Goal: Information Seeking & Learning: Find specific page/section

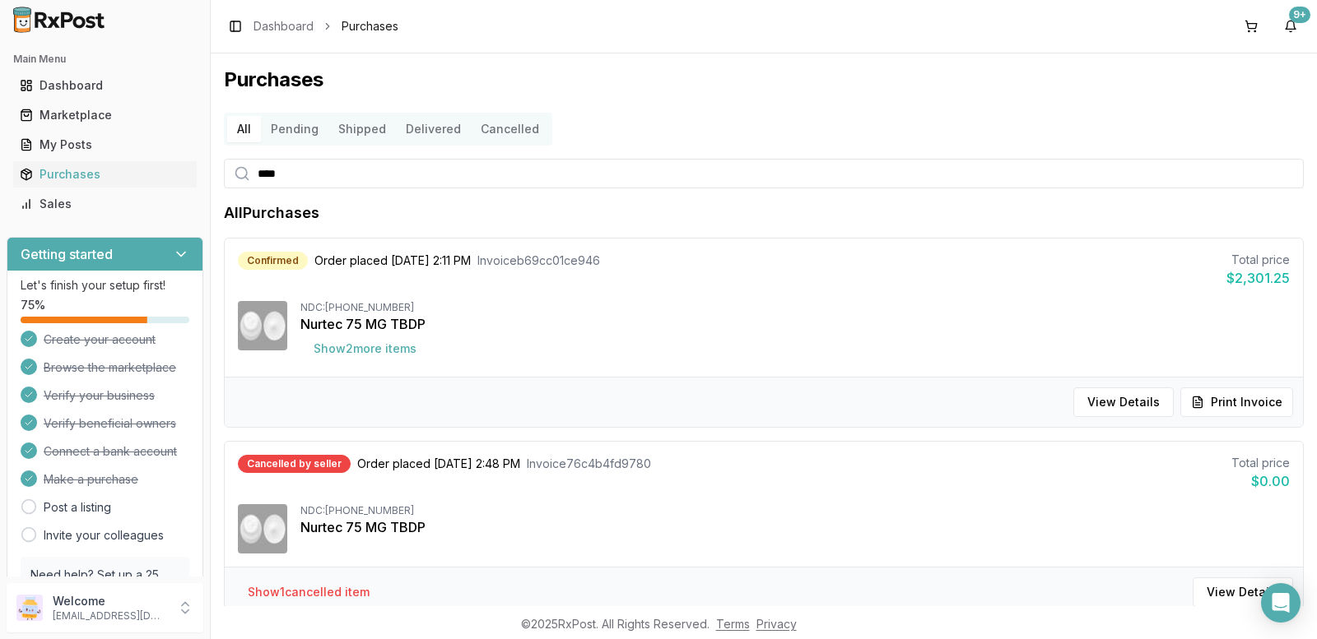
click at [236, 131] on button "All" at bounding box center [244, 129] width 34 height 26
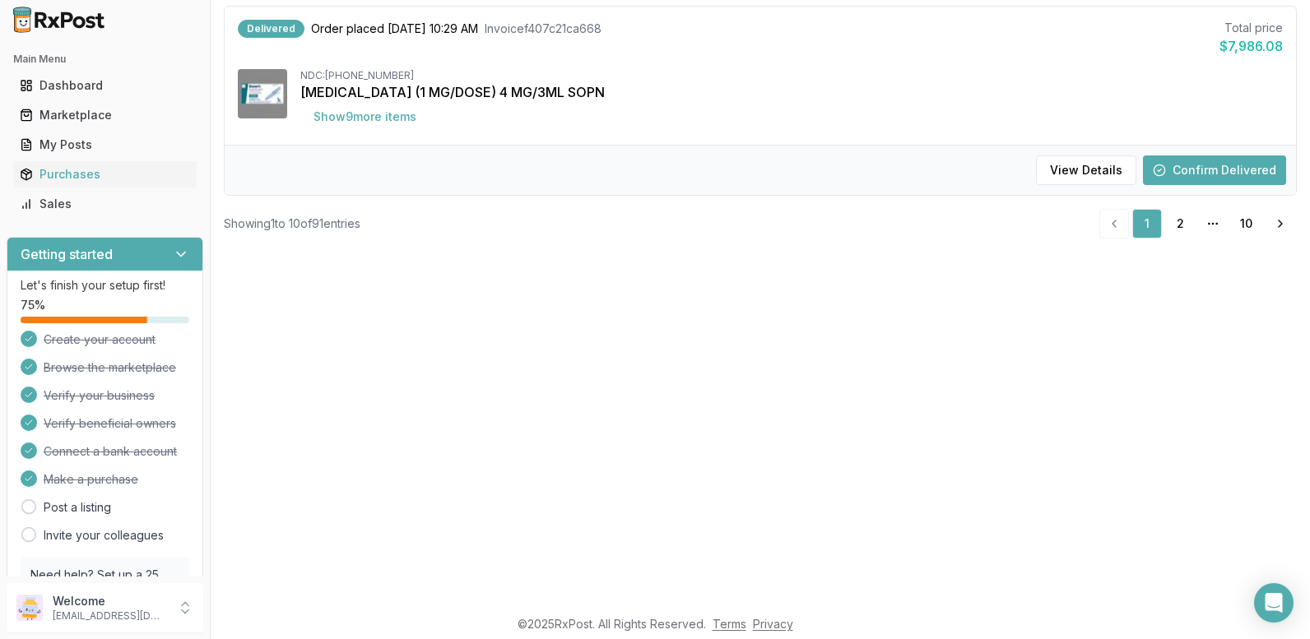
scroll to position [329, 0]
click at [1166, 225] on link "2" at bounding box center [1180, 223] width 30 height 30
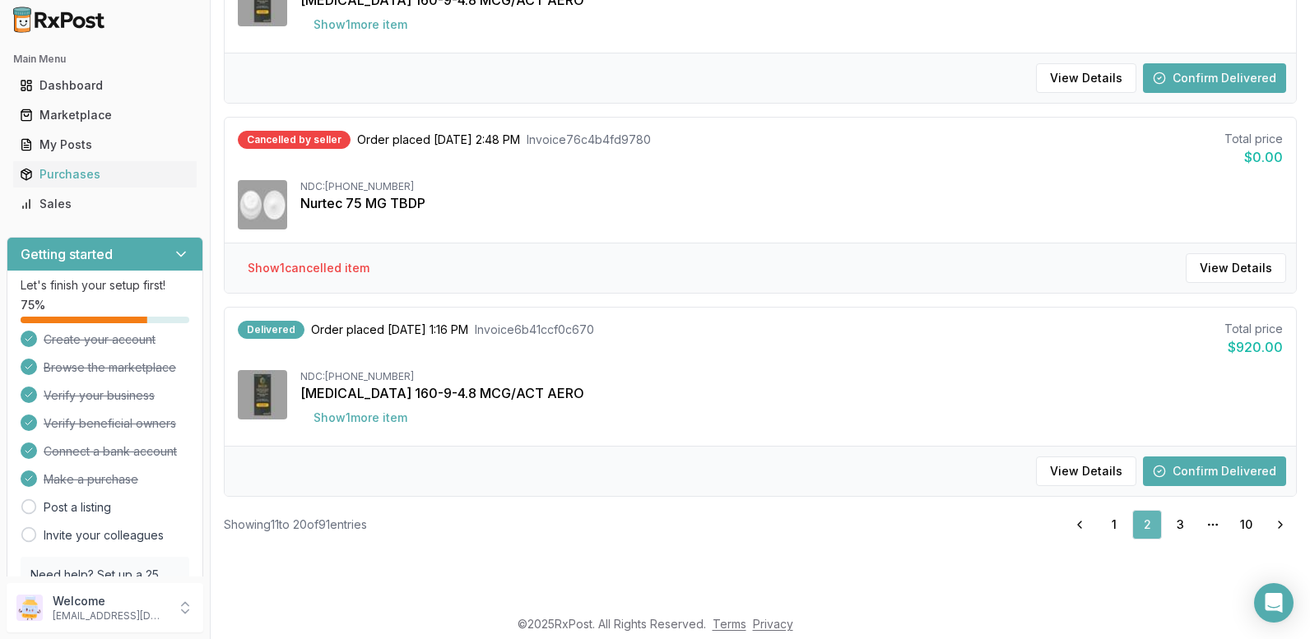
scroll to position [59, 0]
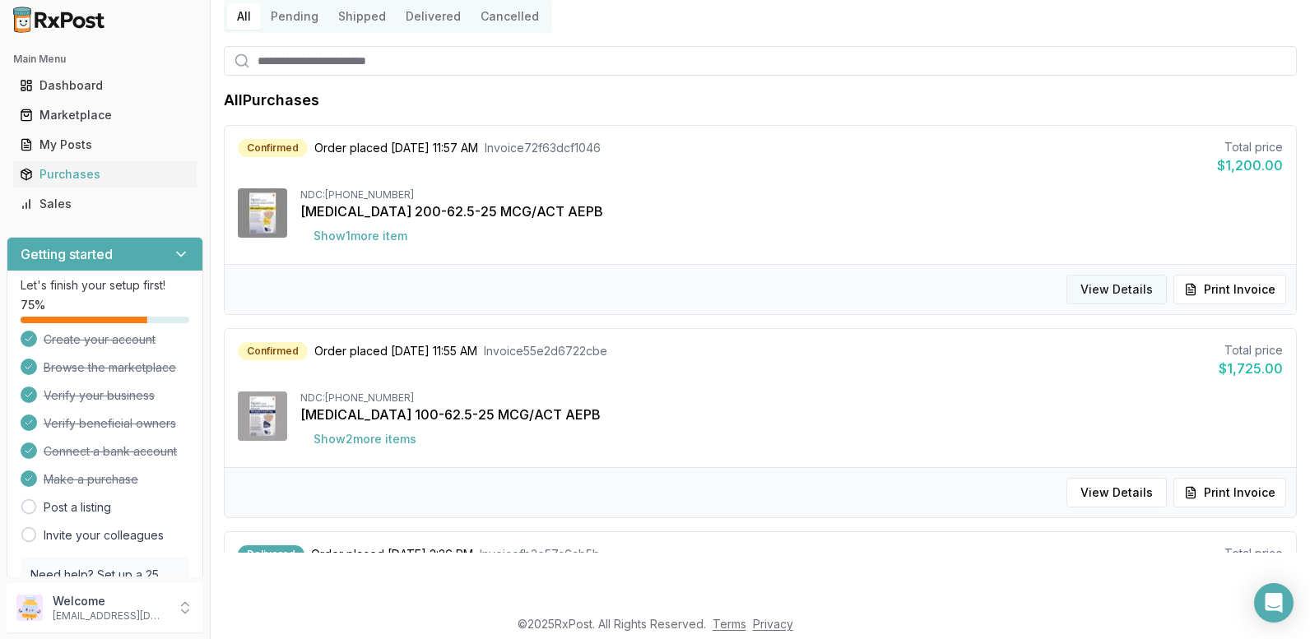
click at [1095, 286] on button "View Details" at bounding box center [1117, 290] width 100 height 30
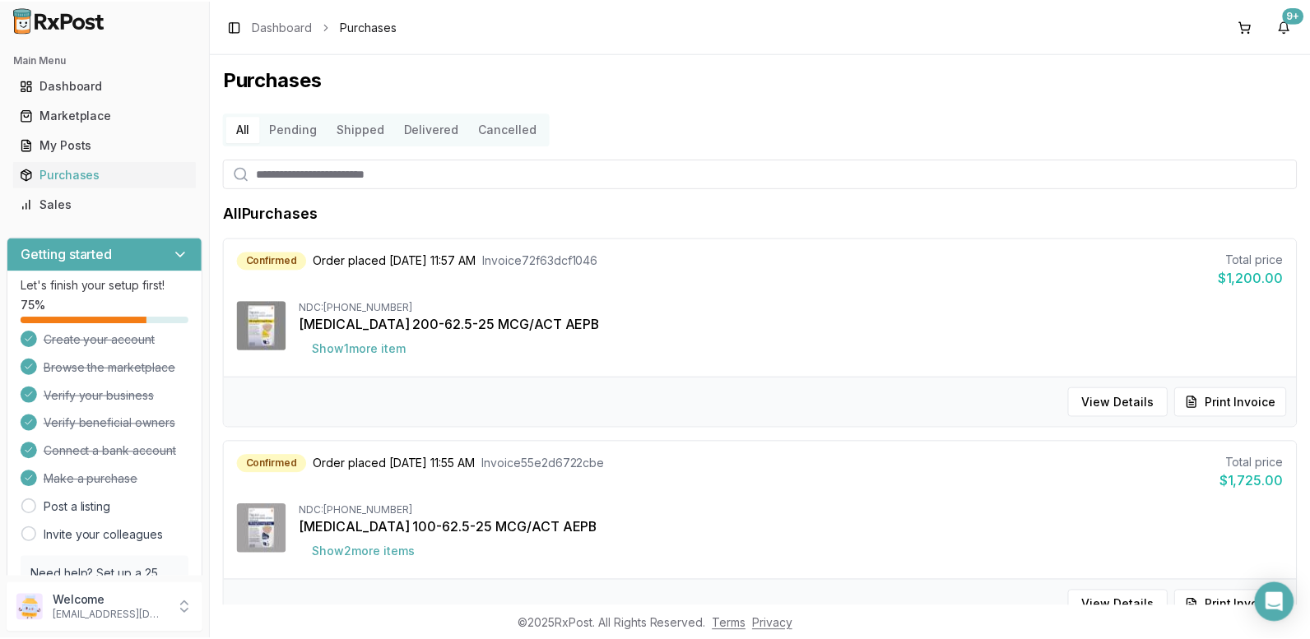
scroll to position [53, 0]
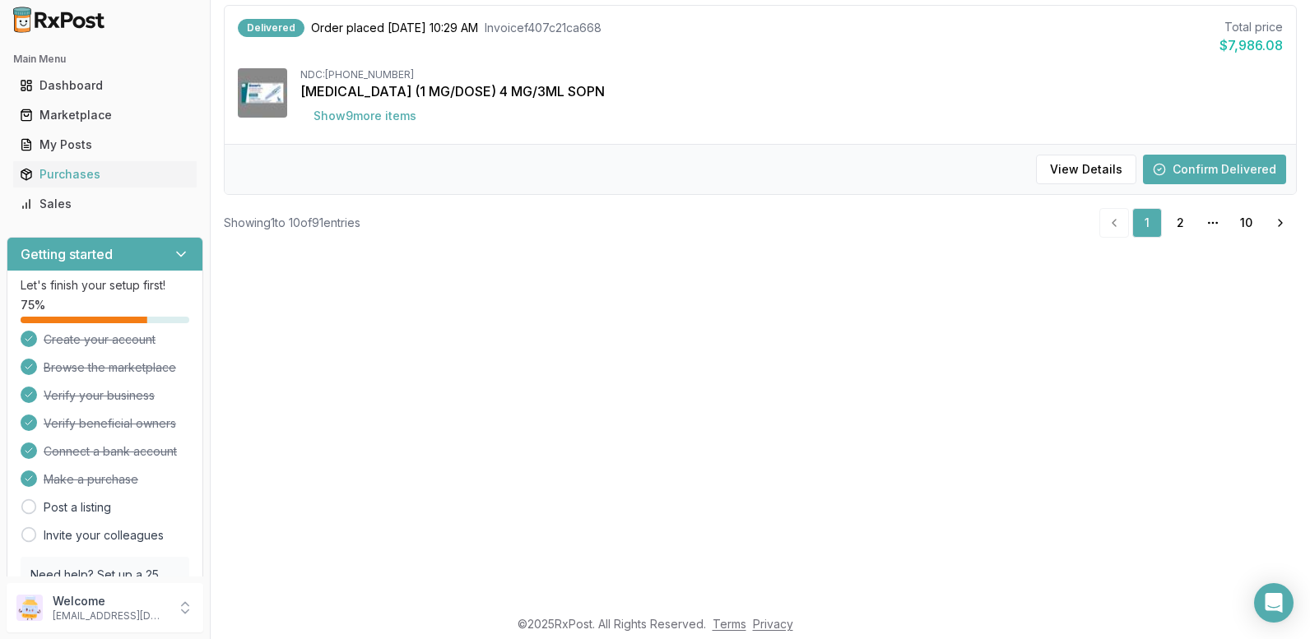
scroll to position [412, 0]
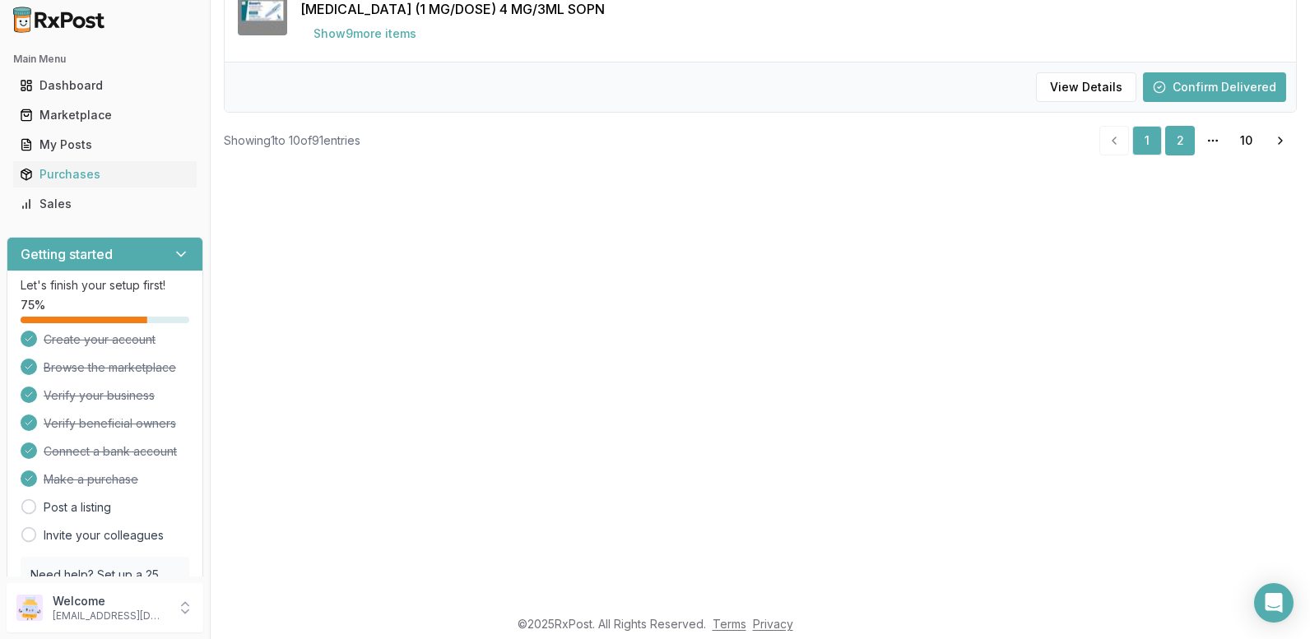
click at [1165, 137] on link "2" at bounding box center [1180, 141] width 30 height 30
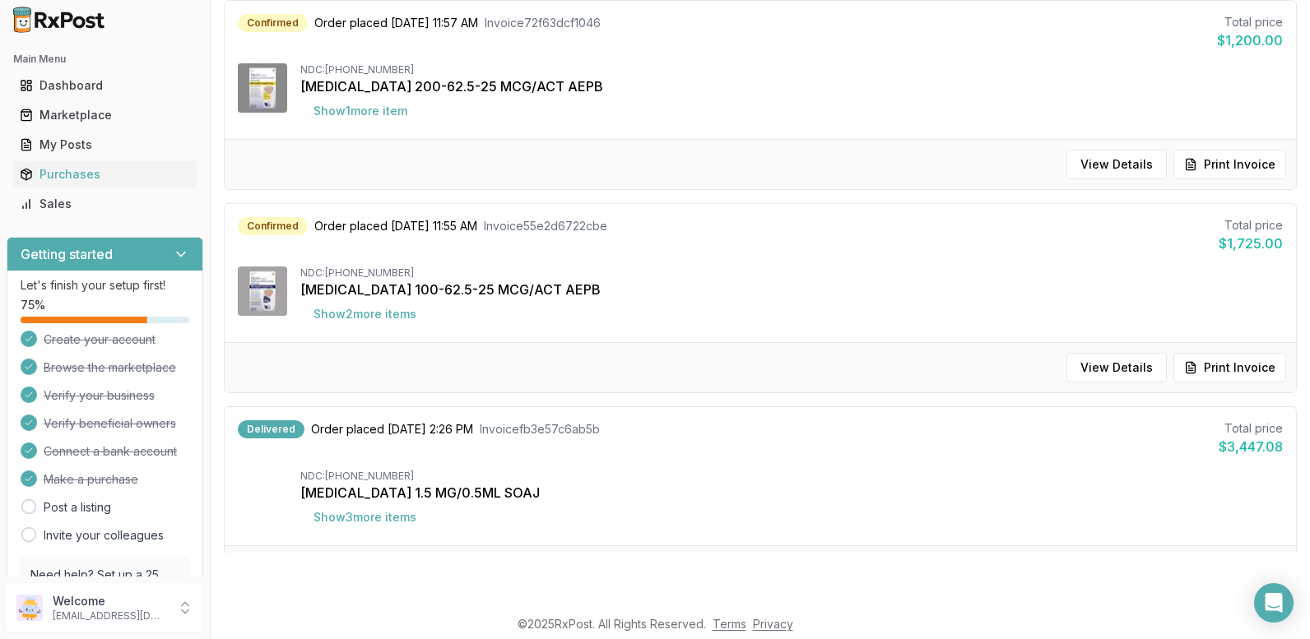
scroll to position [224, 0]
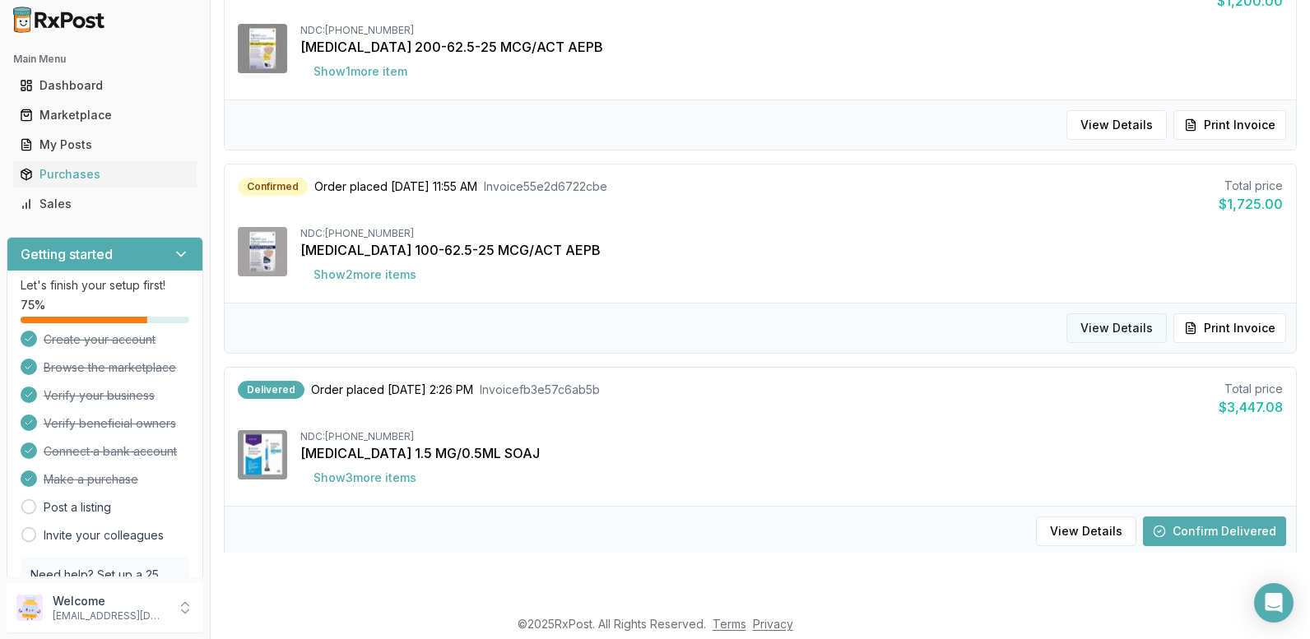
click at [1122, 318] on button "View Details" at bounding box center [1117, 329] width 100 height 30
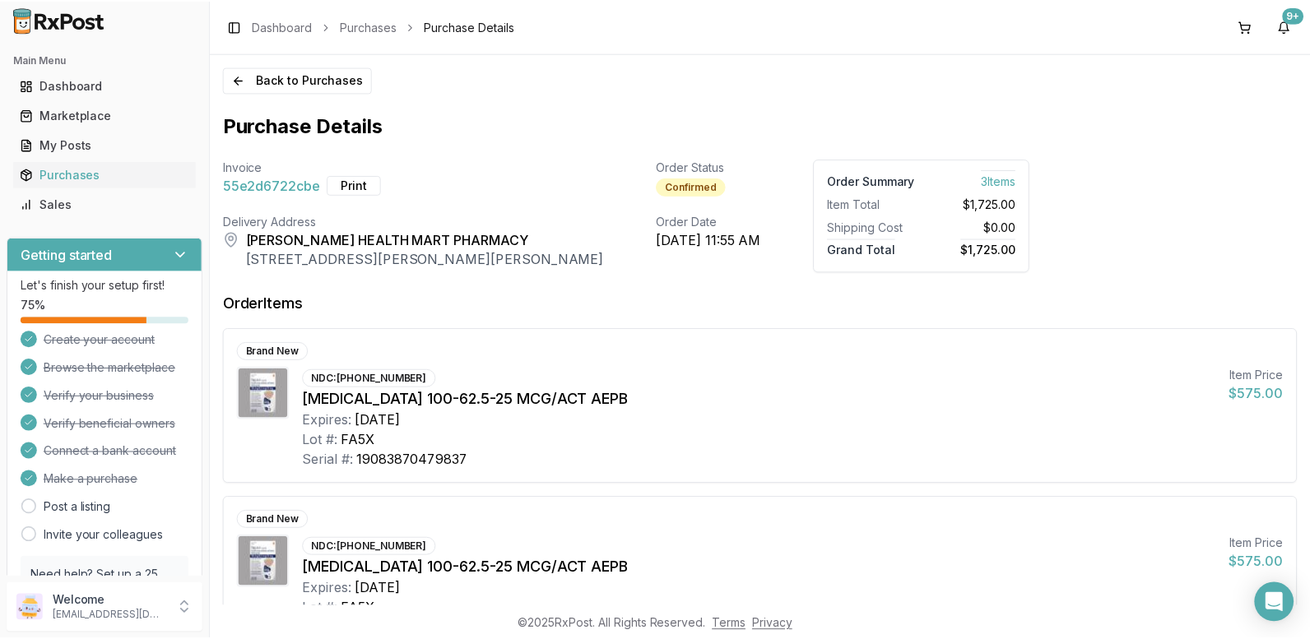
scroll to position [53, 0]
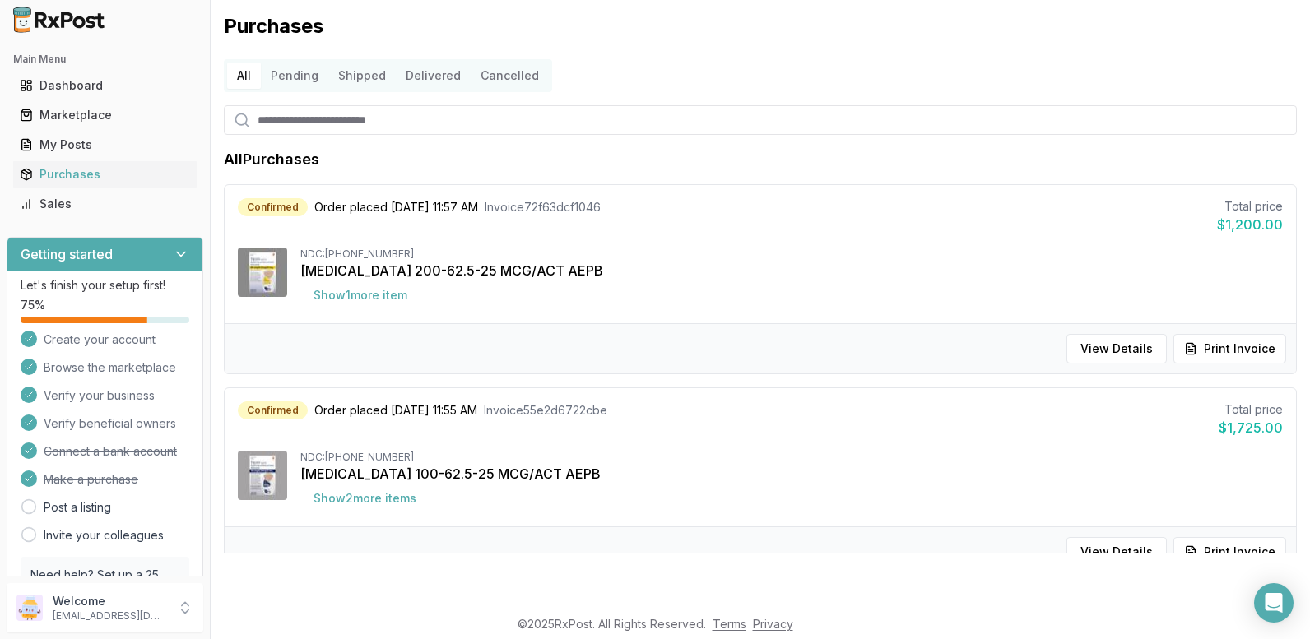
click at [282, 74] on button "Pending" at bounding box center [294, 76] width 67 height 26
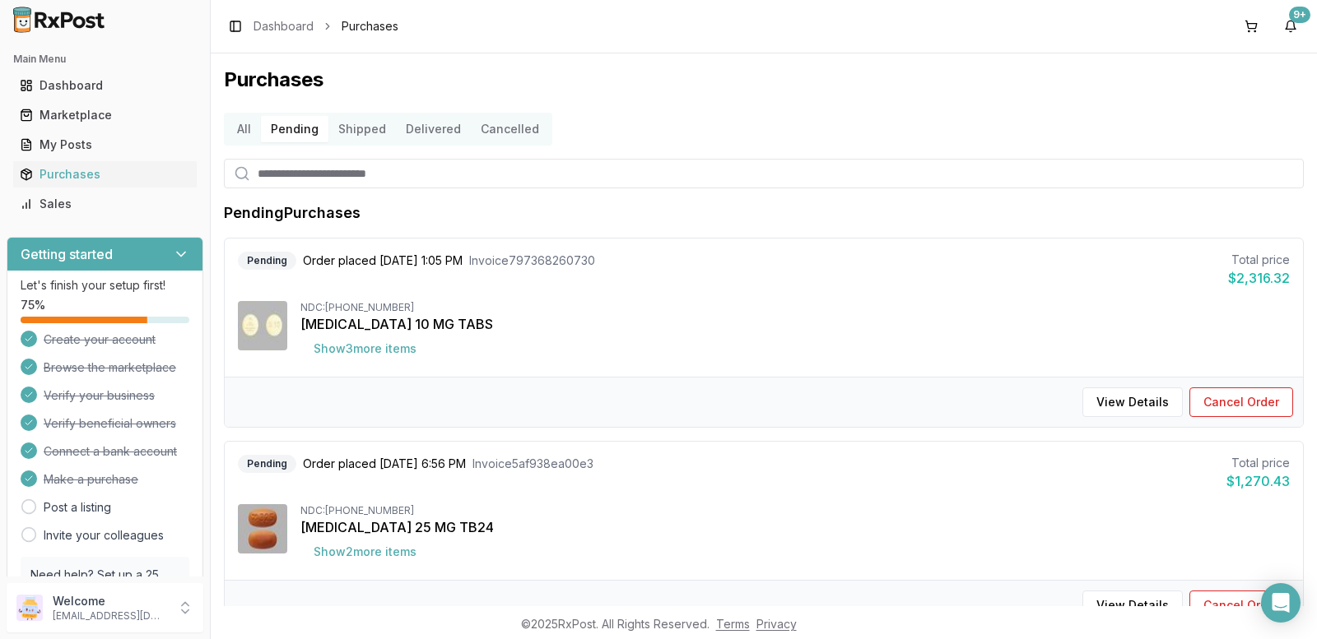
click at [357, 126] on button "Shipped" at bounding box center [361, 129] width 67 height 26
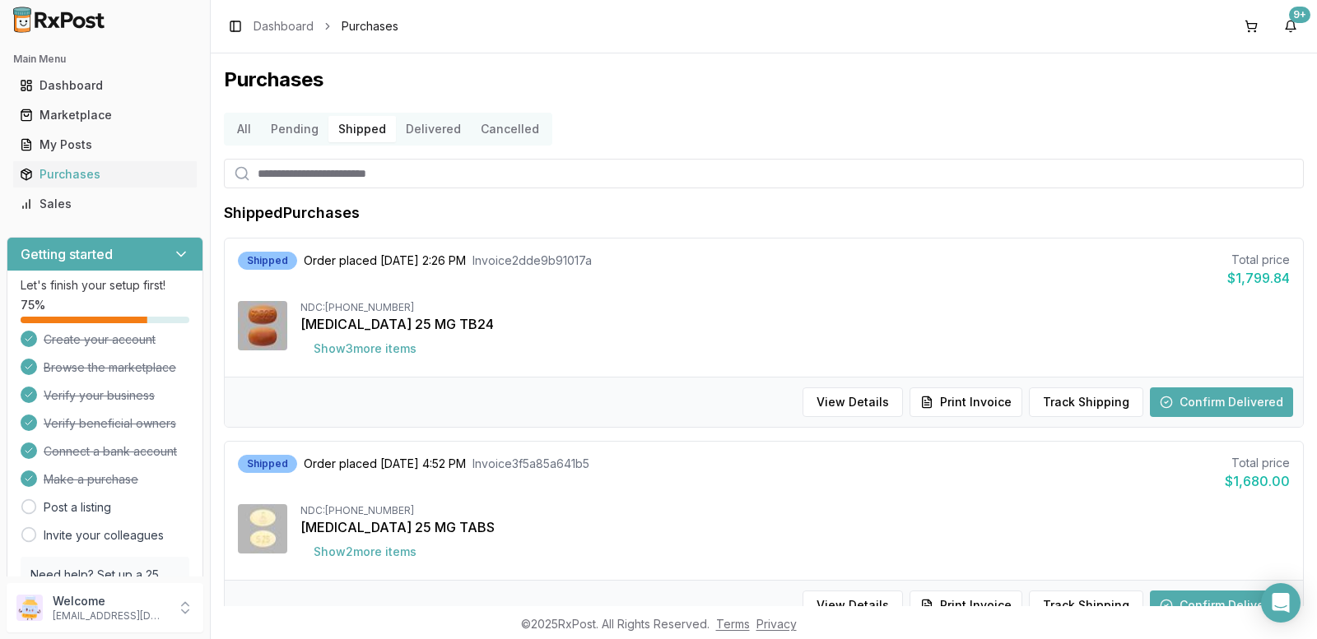
click at [431, 131] on button "Delivered" at bounding box center [433, 129] width 75 height 26
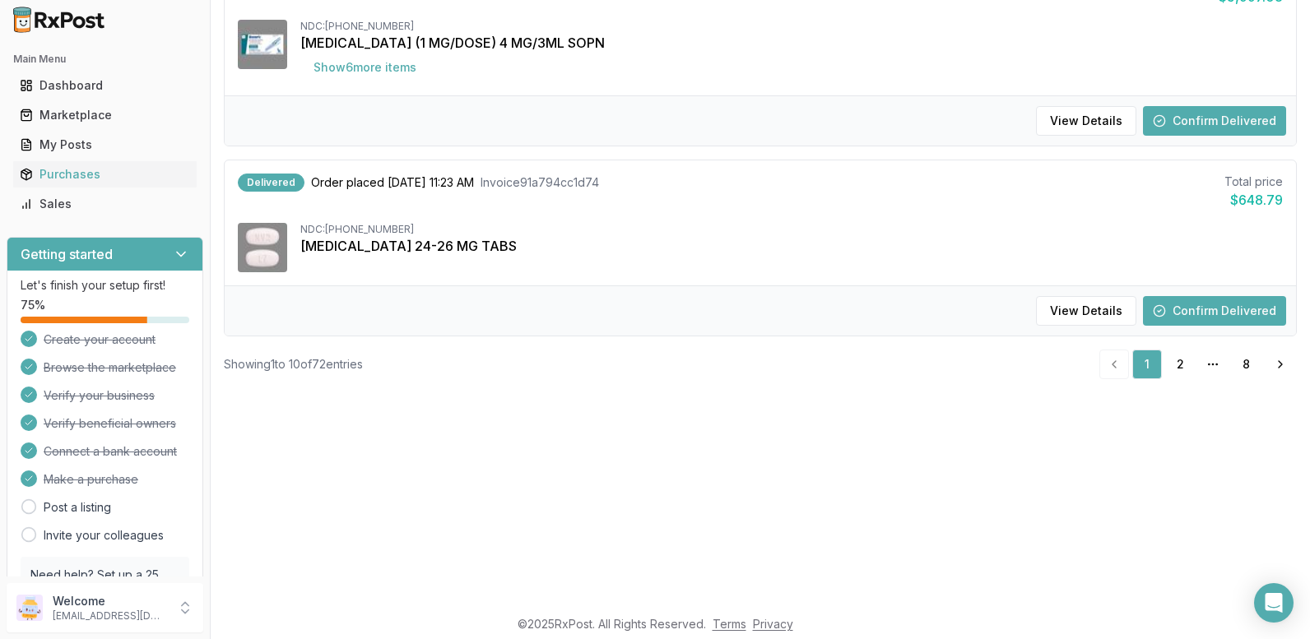
scroll to position [247, 0]
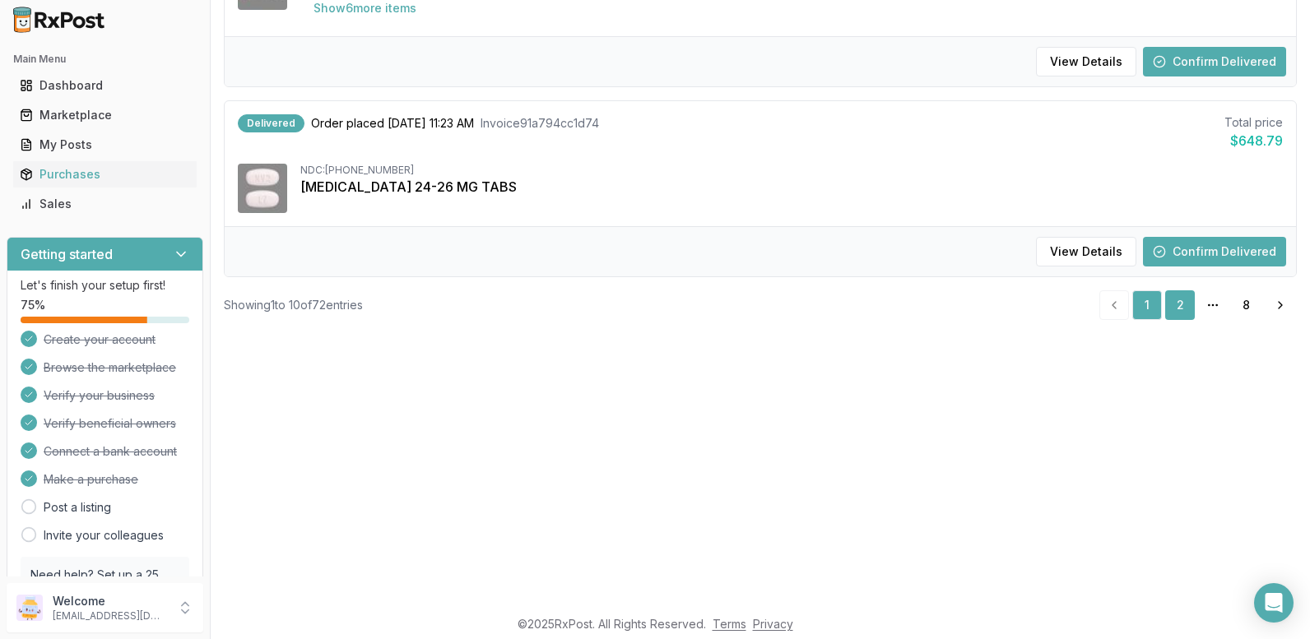
click at [1170, 309] on link "2" at bounding box center [1180, 306] width 30 height 30
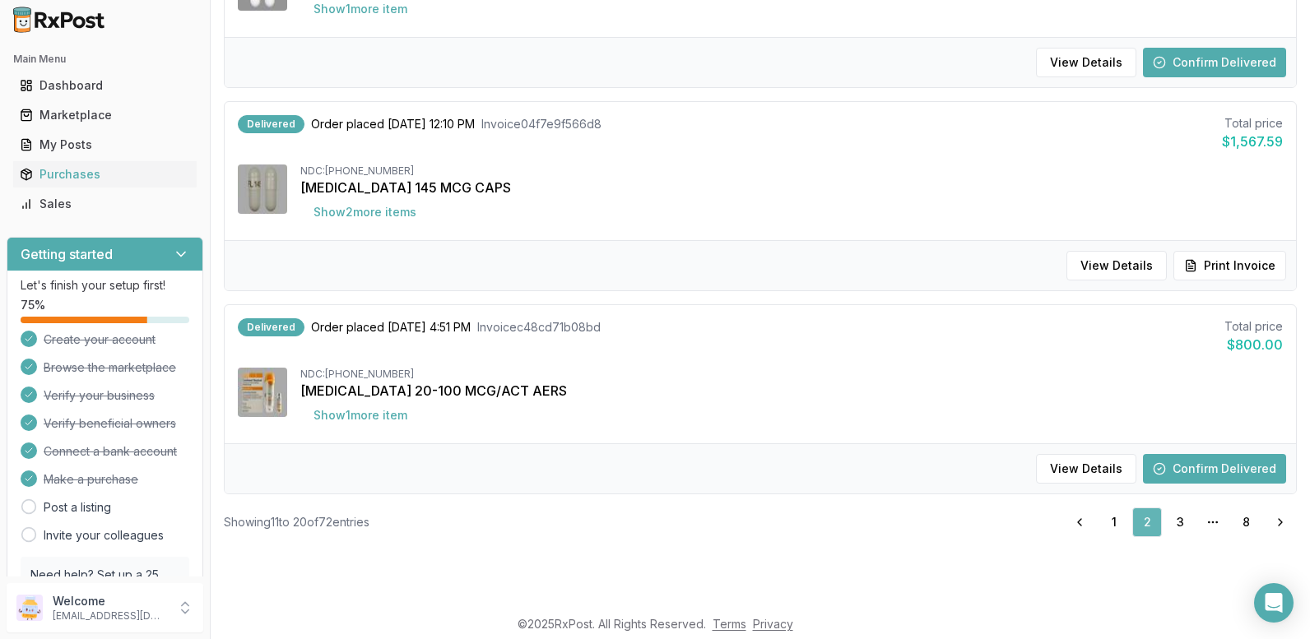
scroll to position [1720, 0]
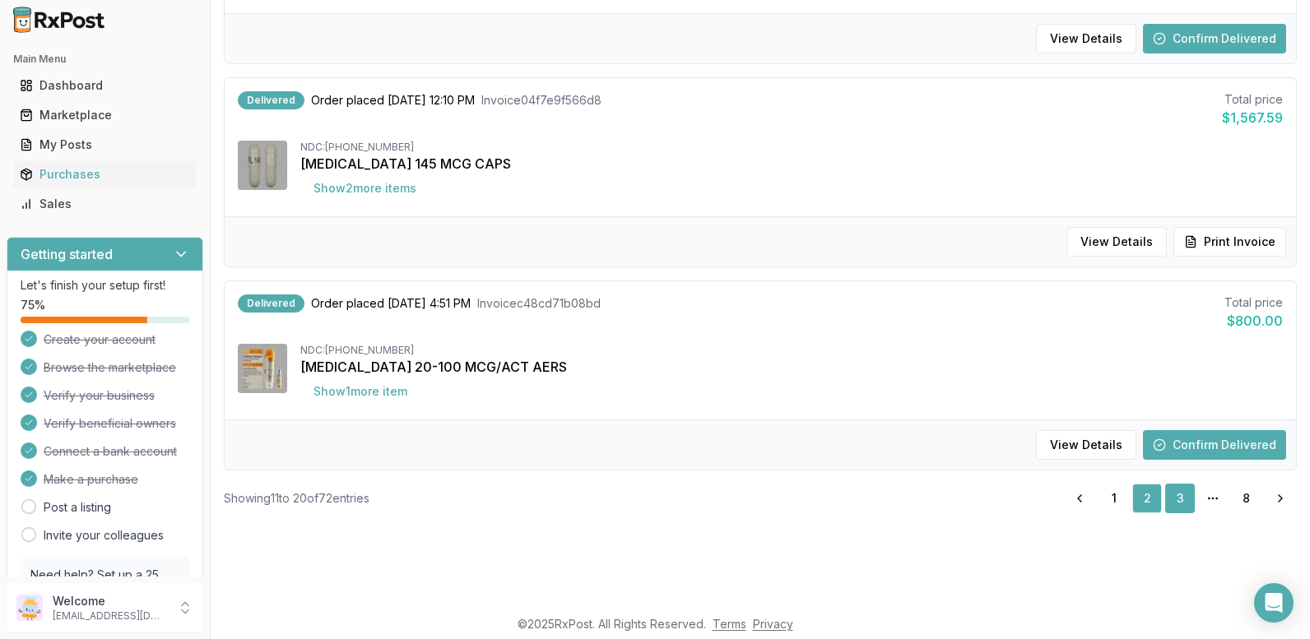
click at [1175, 508] on link "3" at bounding box center [1180, 499] width 30 height 30
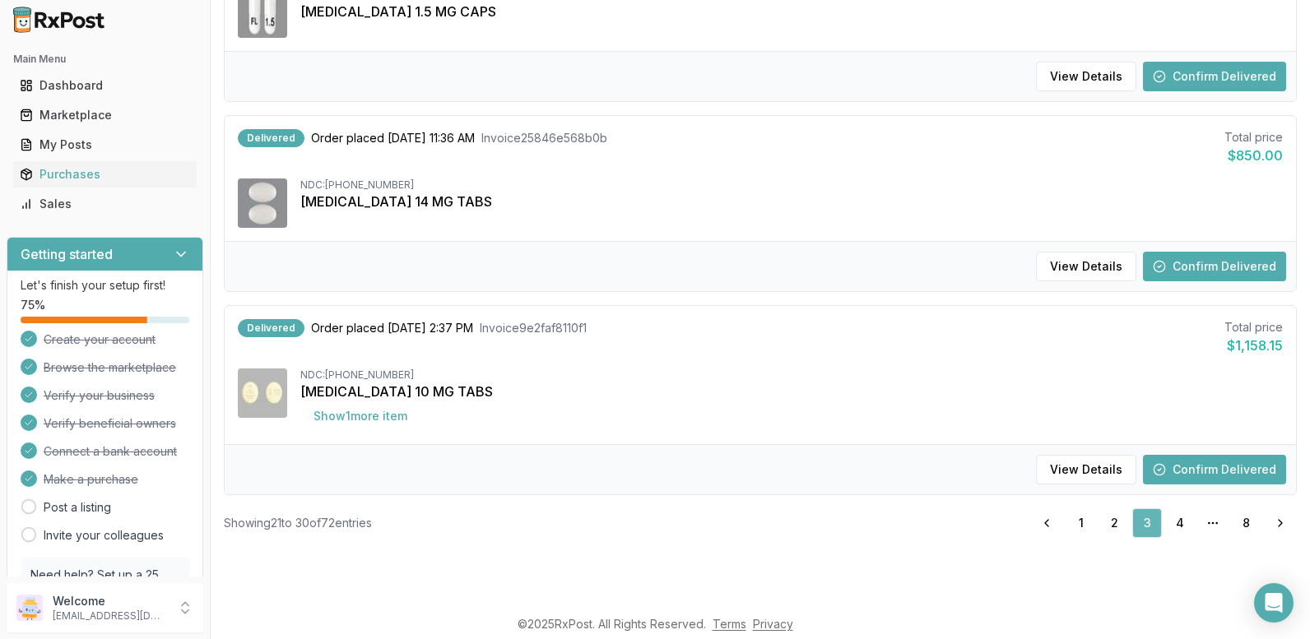
scroll to position [1694, 0]
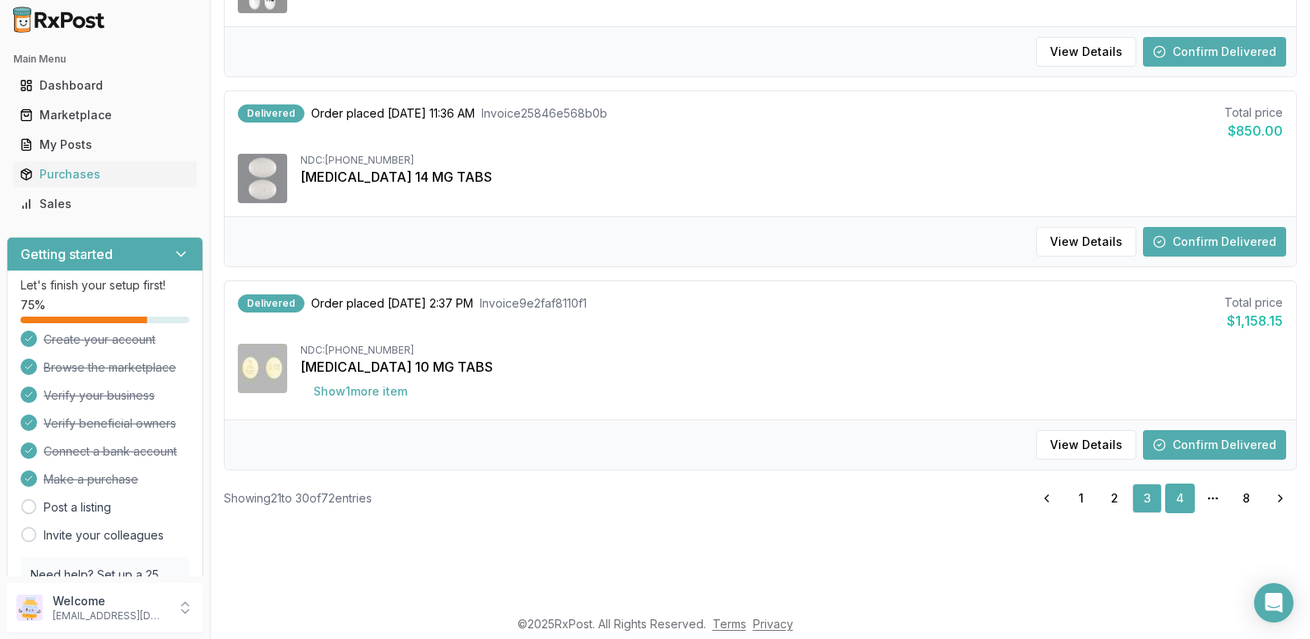
click at [1182, 496] on link "4" at bounding box center [1180, 499] width 30 height 30
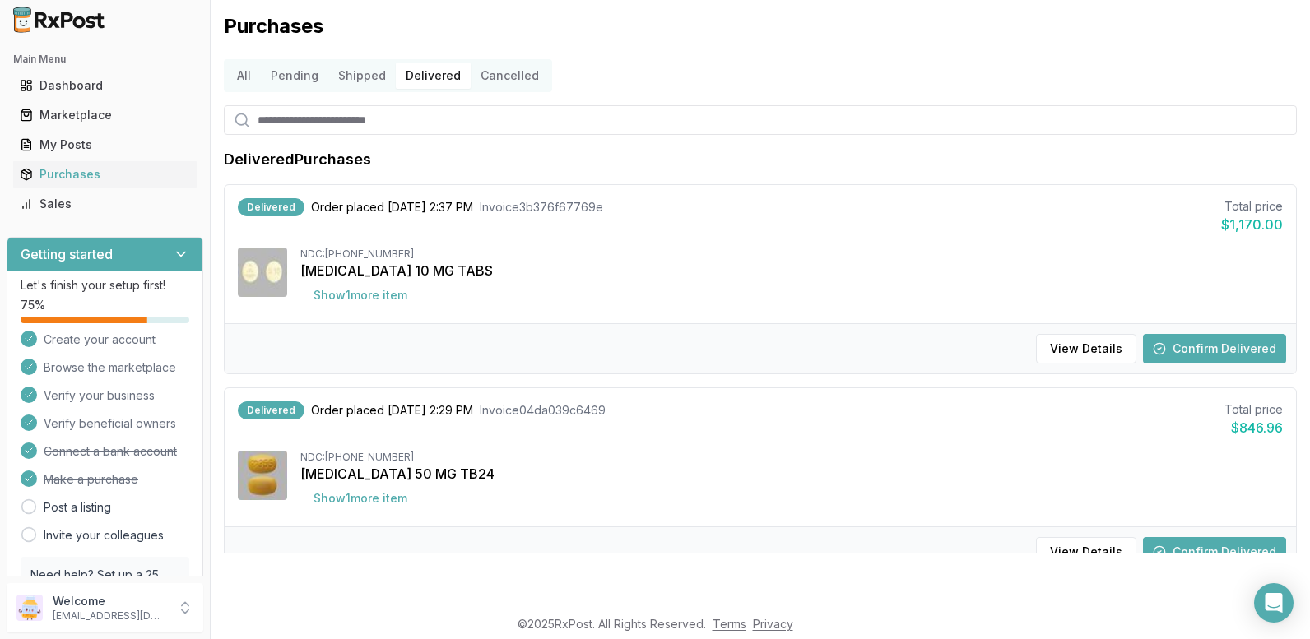
click at [285, 77] on button "Pending" at bounding box center [294, 76] width 67 height 26
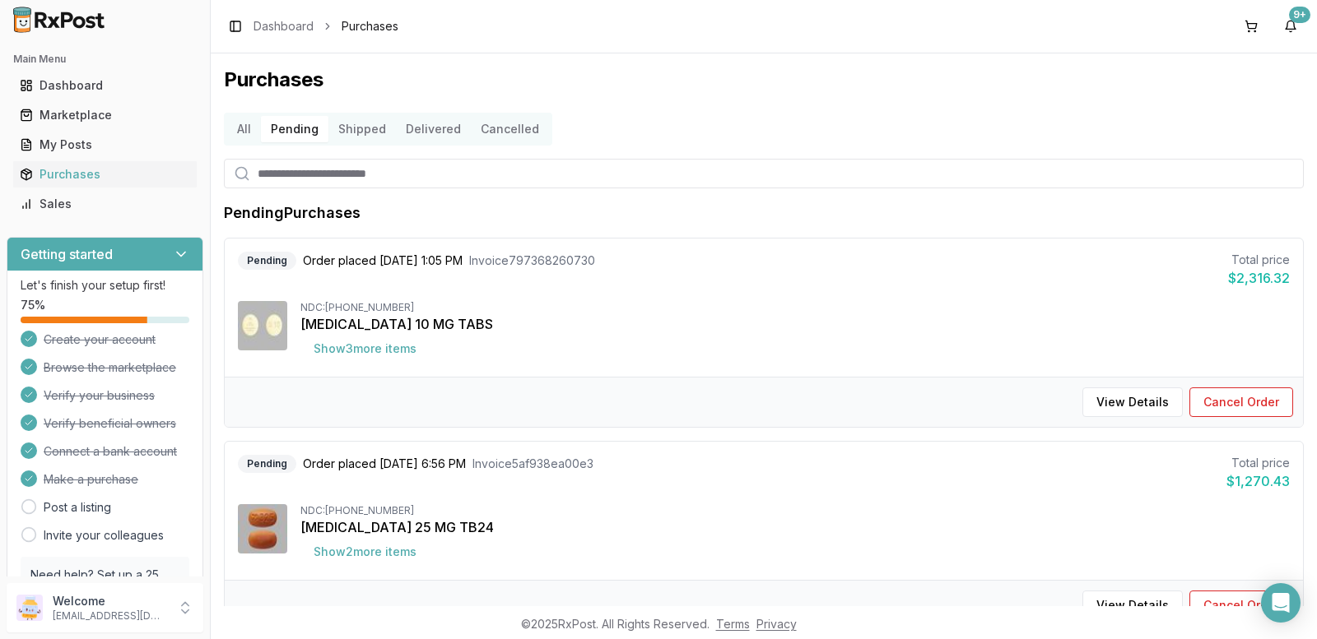
click at [486, 126] on button "Cancelled" at bounding box center [510, 129] width 78 height 26
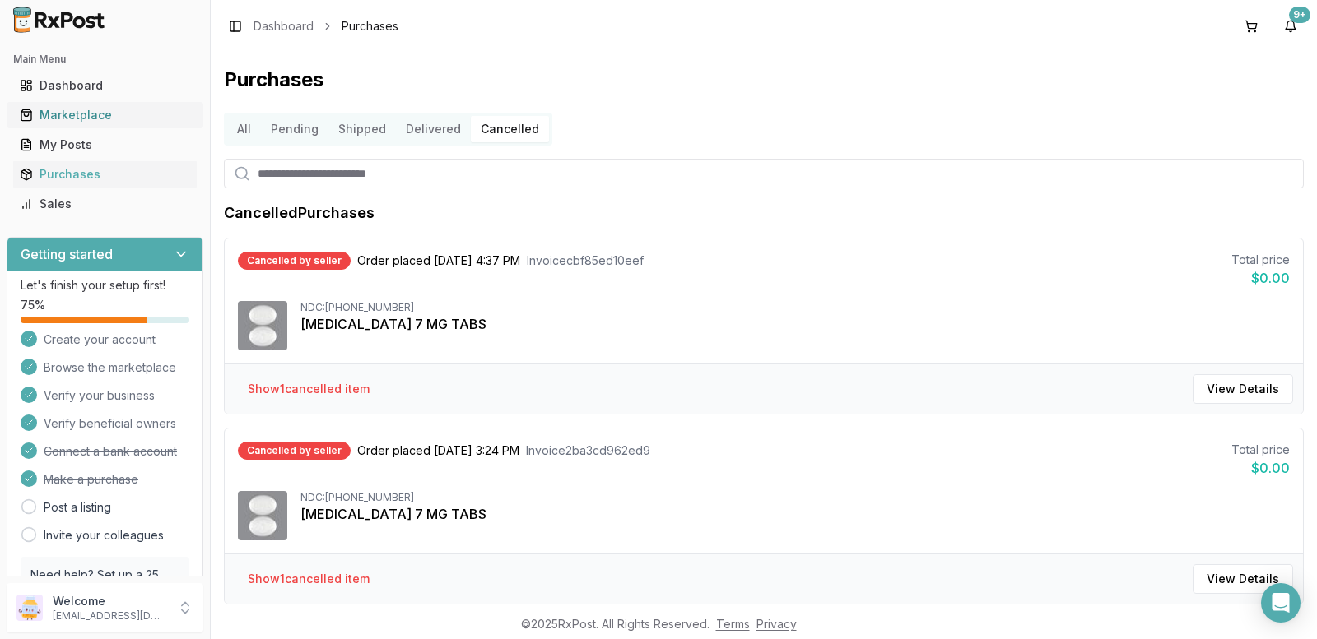
click at [89, 120] on div "Marketplace" at bounding box center [105, 115] width 170 height 16
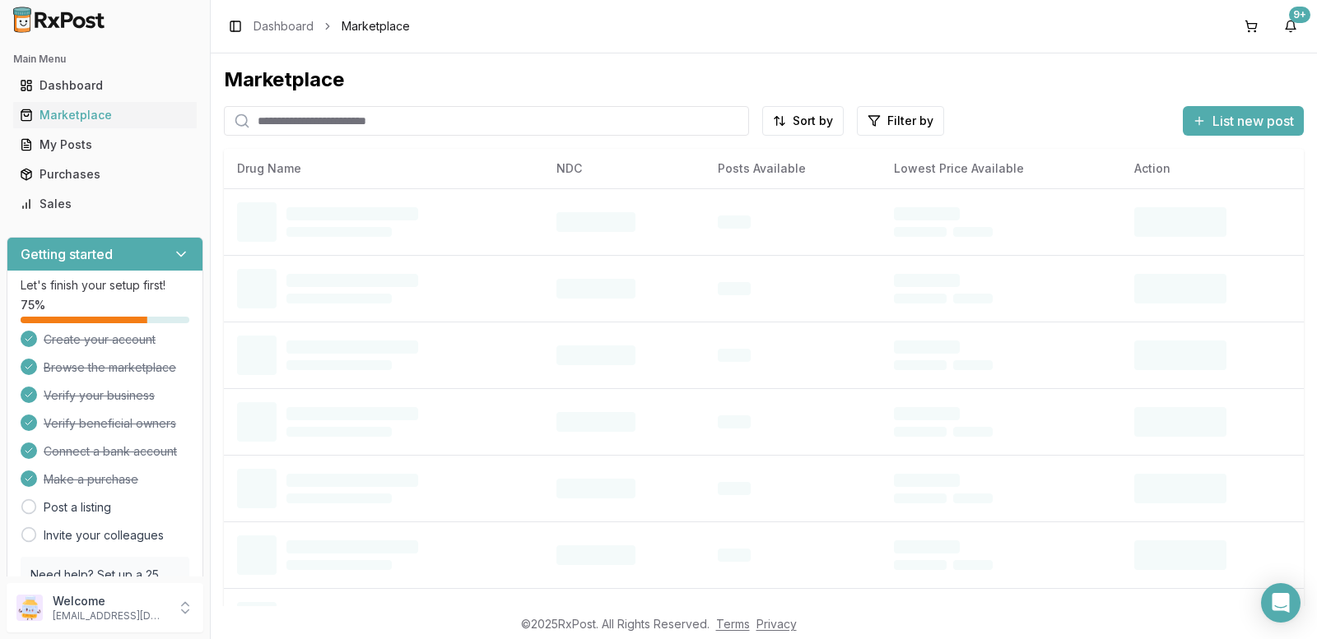
click at [256, 119] on input "search" at bounding box center [486, 121] width 525 height 30
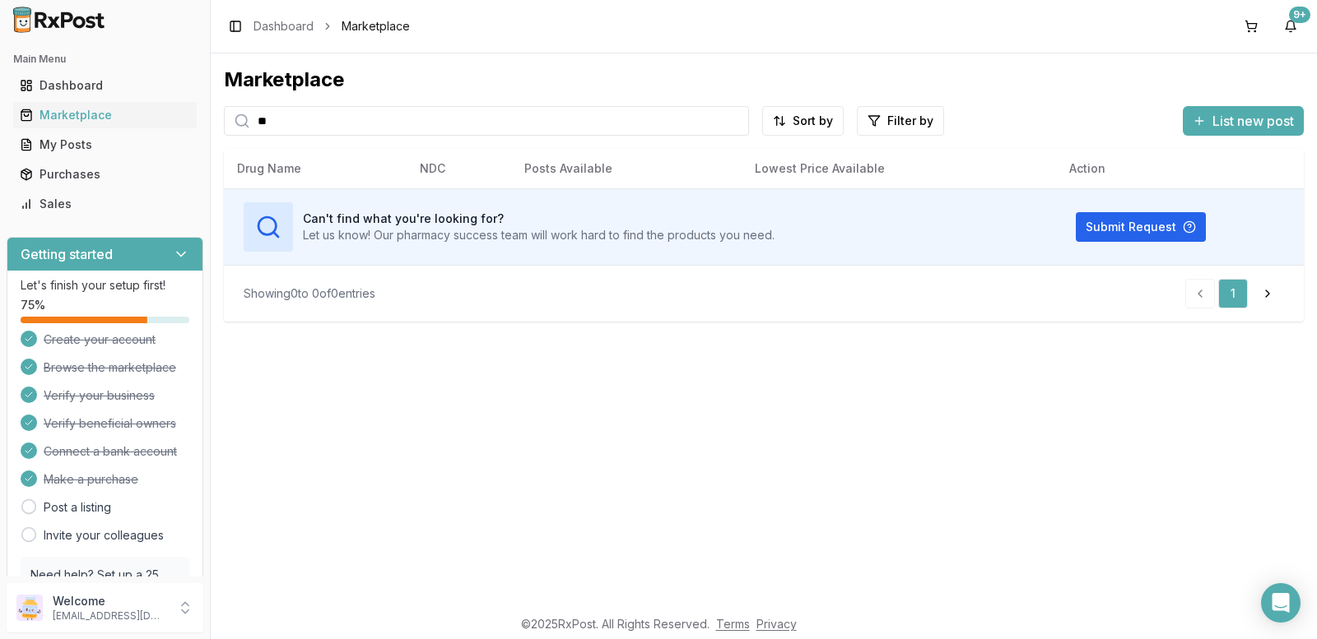
type input "*"
type input "*****"
